Goal: Task Accomplishment & Management: Use online tool/utility

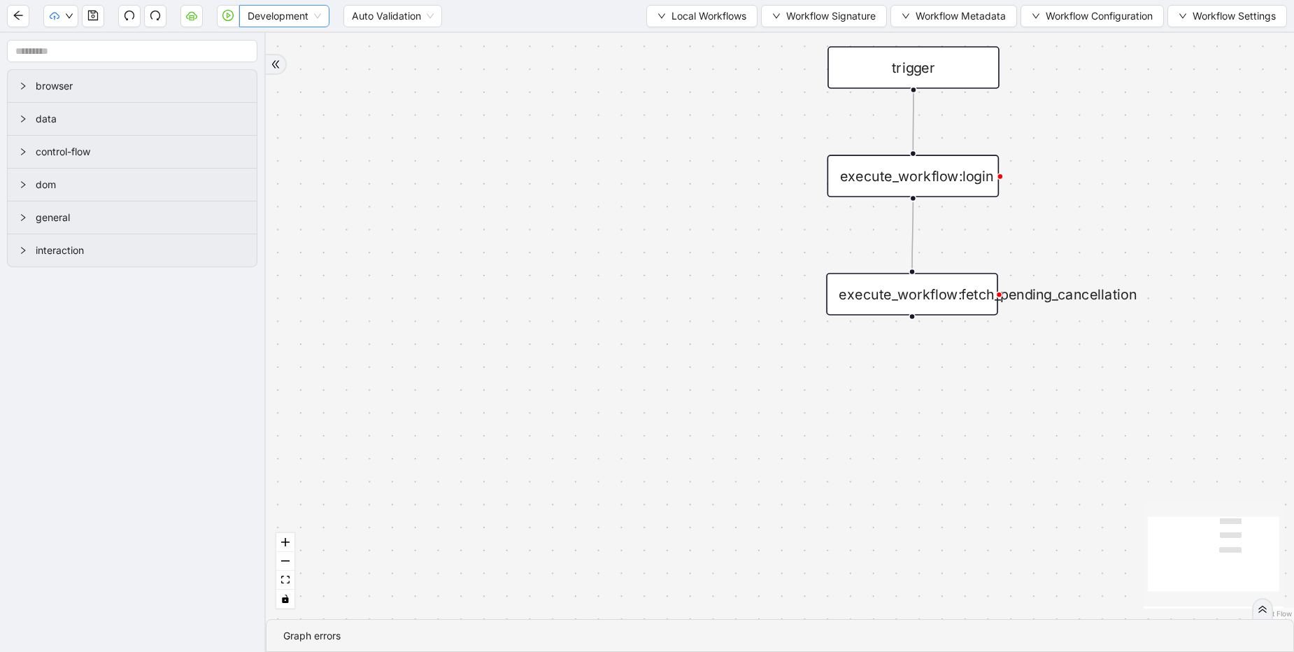
click at [284, 19] on span "Development" at bounding box center [284, 16] width 73 height 21
click at [289, 66] on div "Production" at bounding box center [284, 66] width 68 height 15
click at [227, 18] on icon "play-circle" at bounding box center [227, 15] width 11 height 11
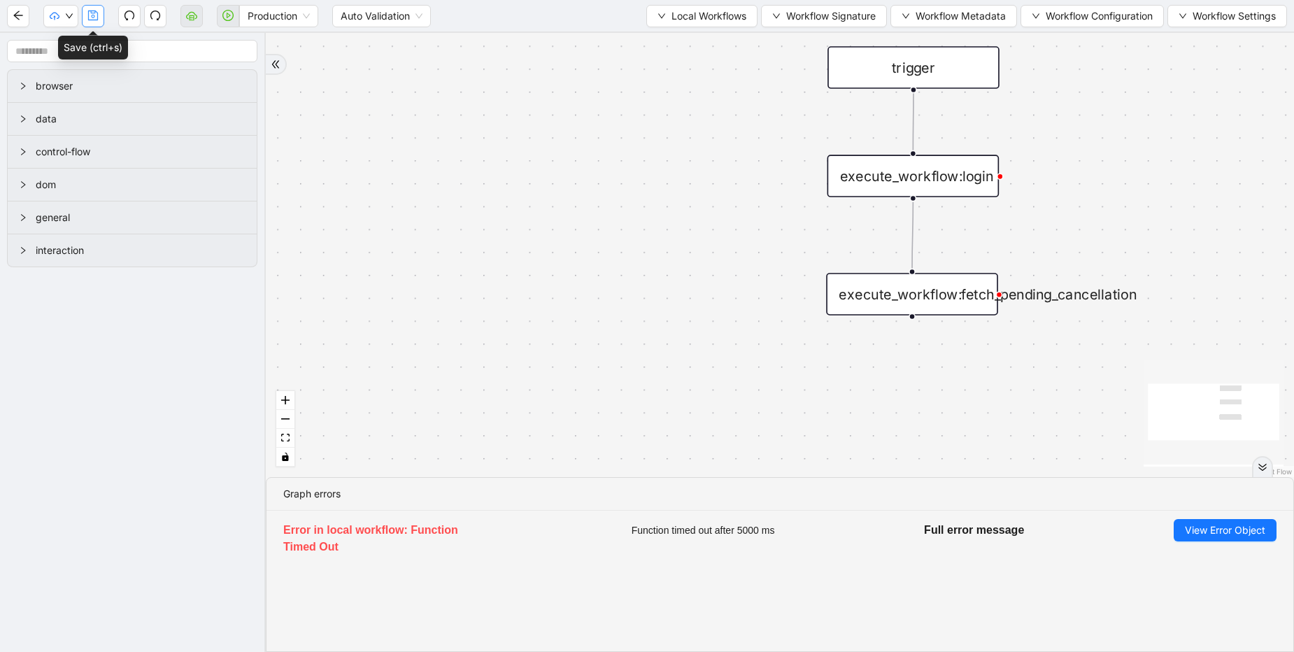
click at [90, 13] on icon "save" at bounding box center [93, 15] width 10 height 10
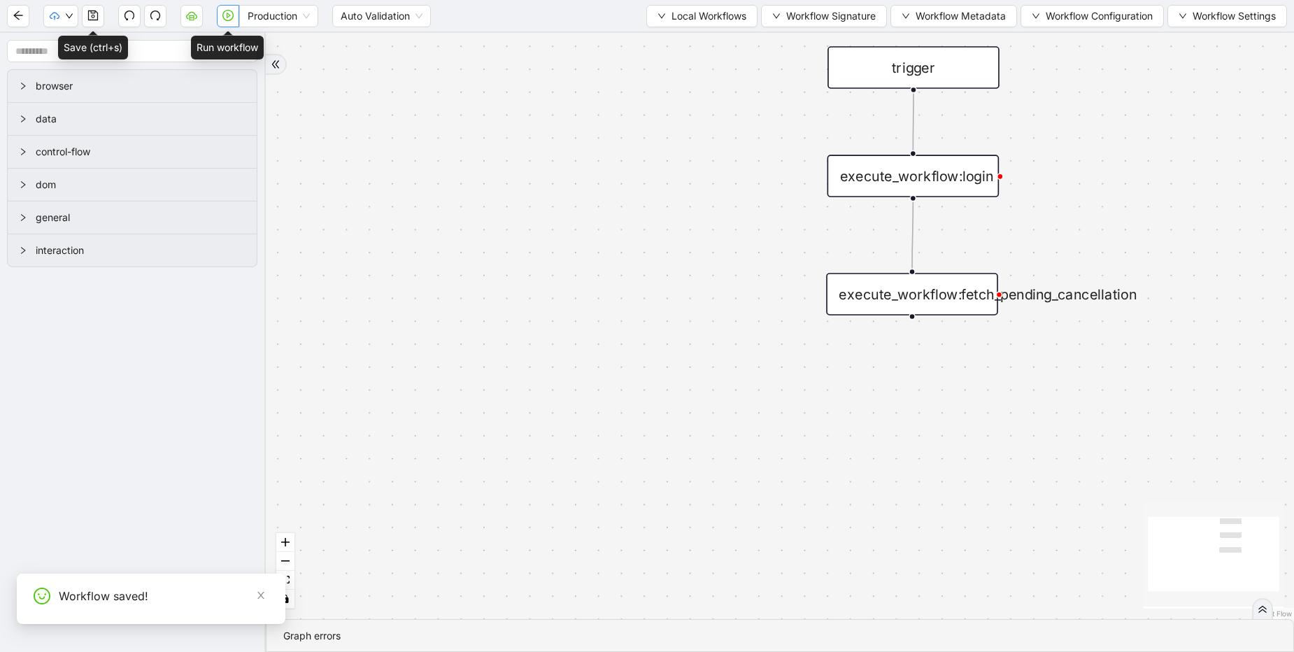
click at [220, 13] on button "button" at bounding box center [228, 16] width 22 height 22
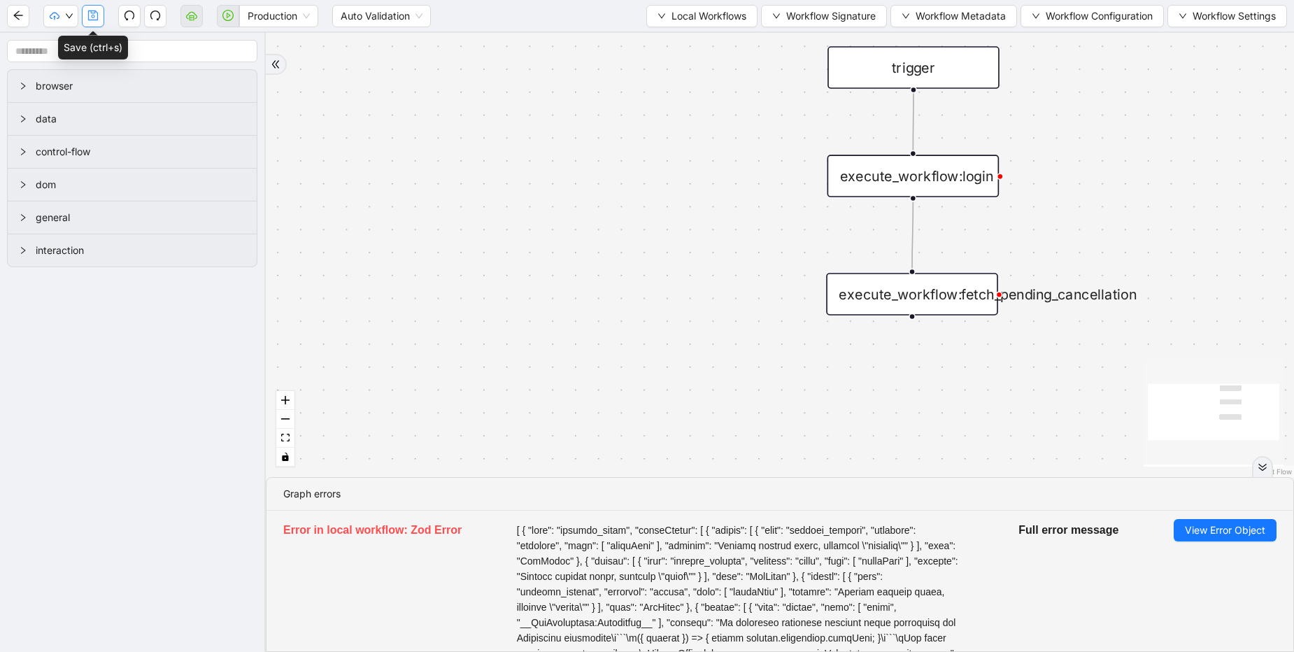
click at [90, 16] on icon "save" at bounding box center [92, 15] width 11 height 11
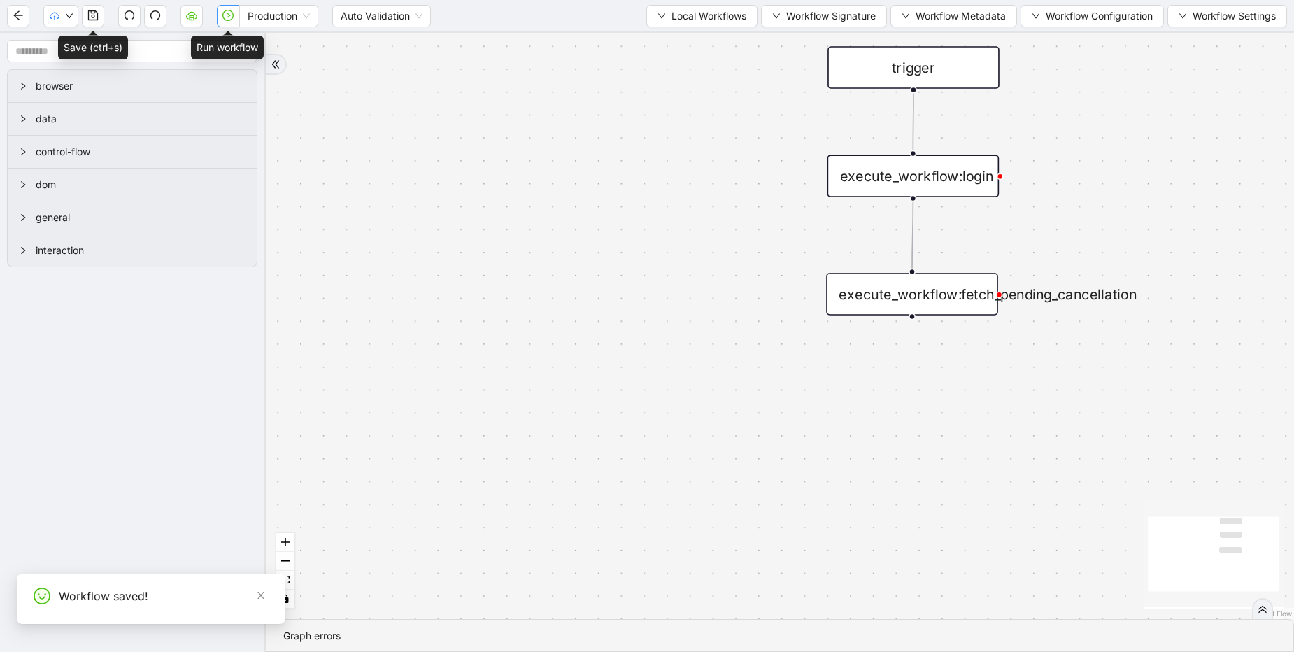
click at [232, 12] on icon "play-circle" at bounding box center [227, 15] width 11 height 11
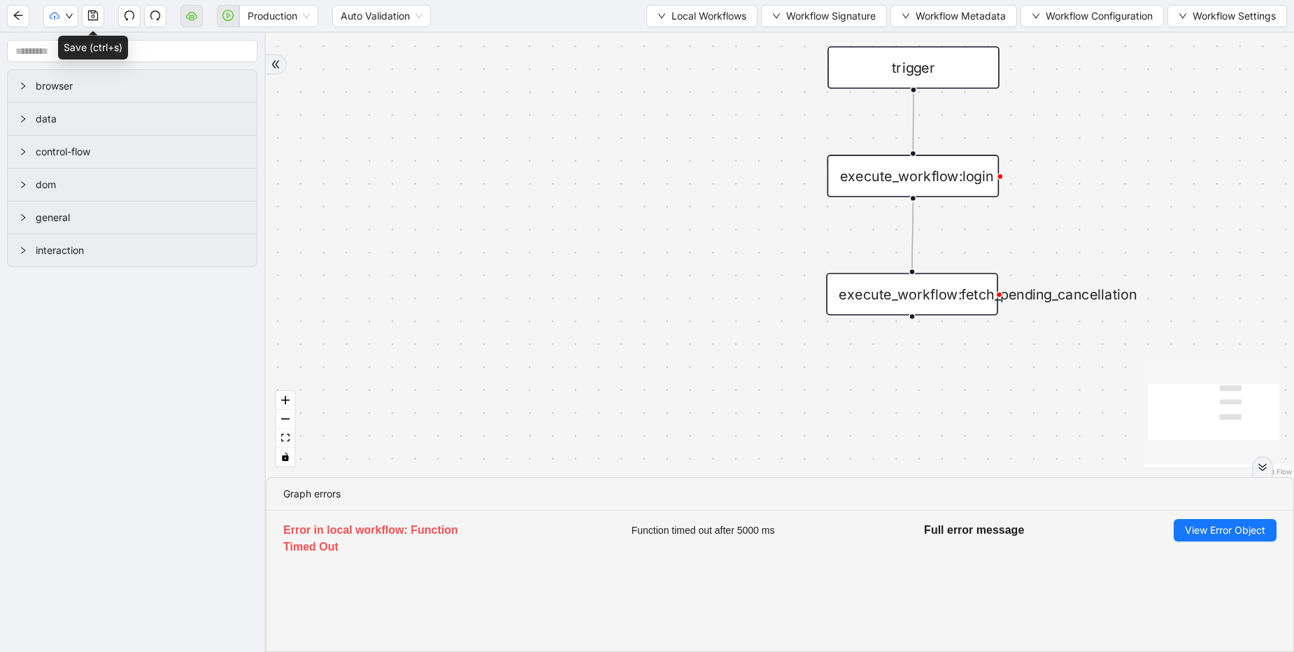
click at [1267, 467] on icon "double-right" at bounding box center [1263, 467] width 10 height 10
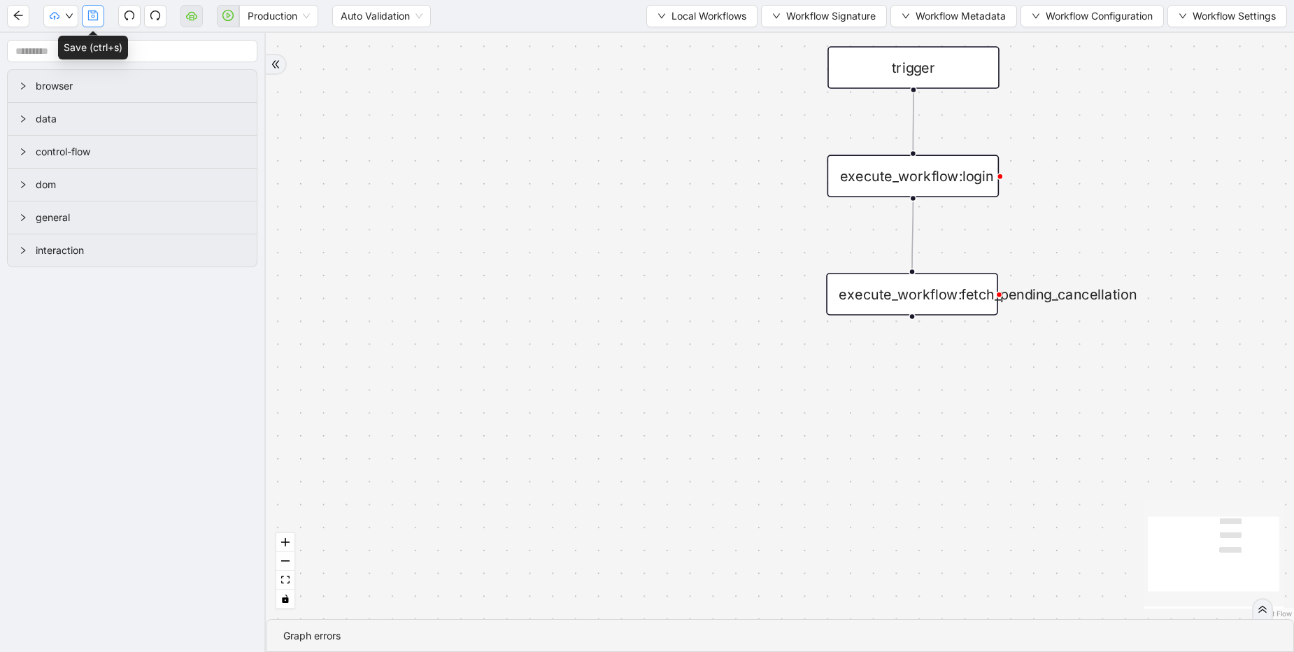
click at [97, 17] on icon "save" at bounding box center [93, 15] width 10 height 10
click at [231, 13] on icon "play-circle" at bounding box center [227, 15] width 11 height 11
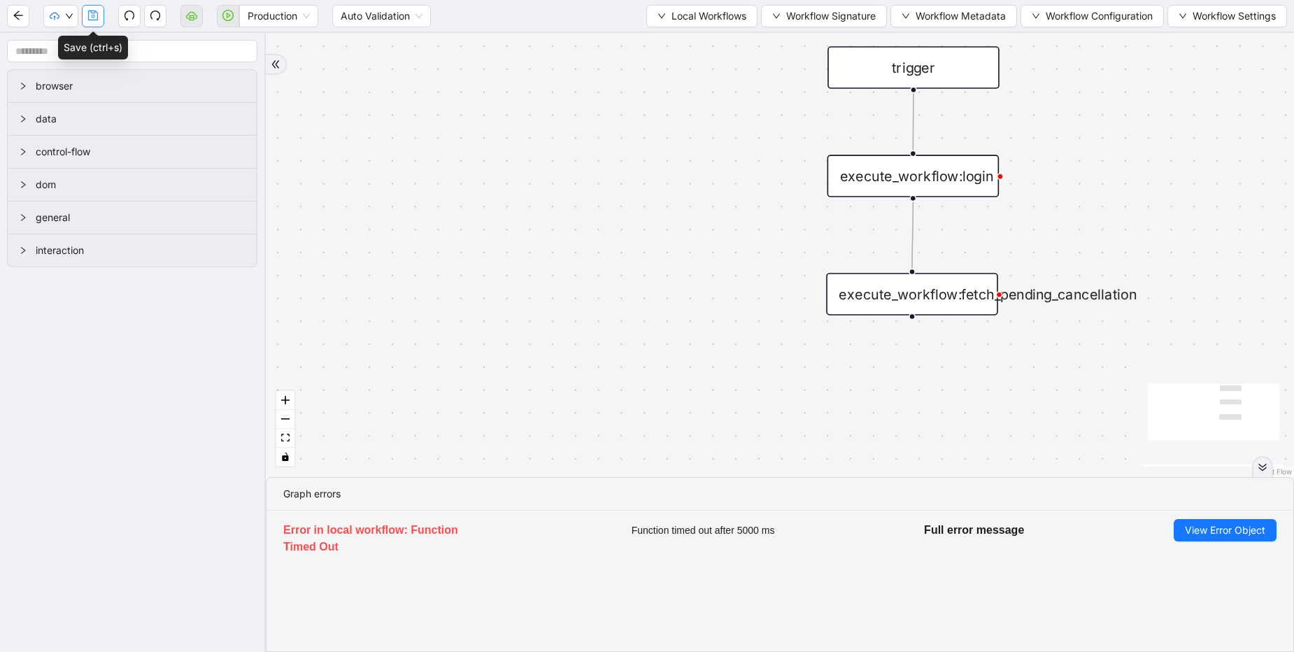
click at [99, 16] on button "button" at bounding box center [93, 16] width 22 height 22
